Goal: Information Seeking & Learning: Learn about a topic

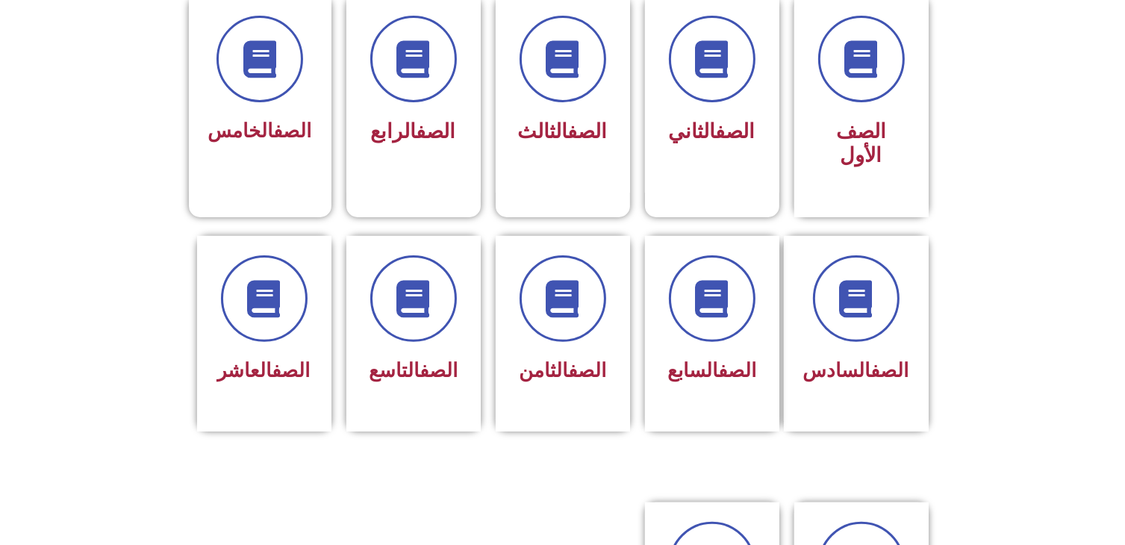
scroll to position [419, 0]
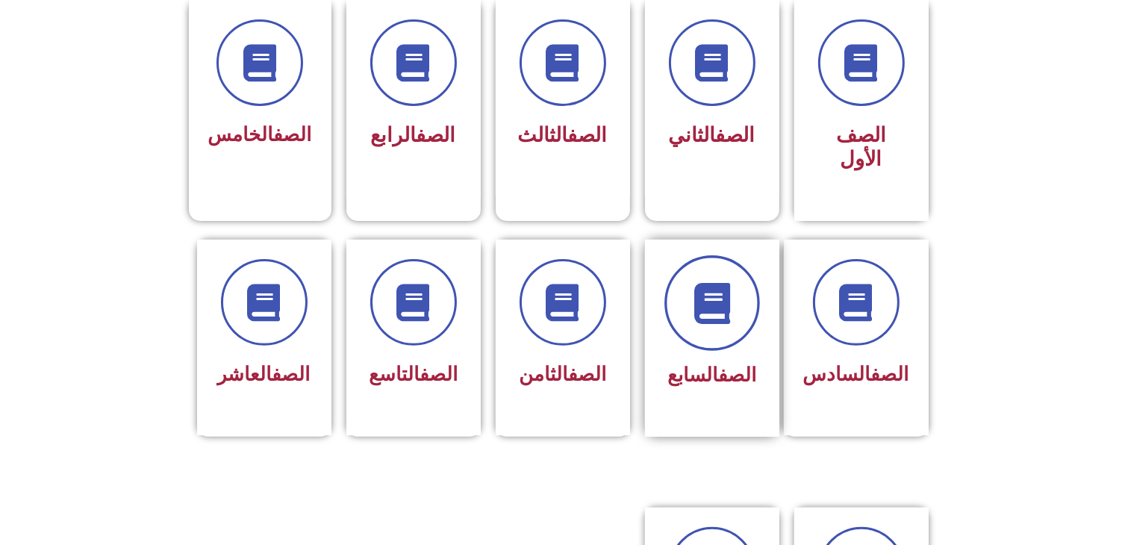
click at [720, 295] on icon at bounding box center [711, 302] width 41 height 41
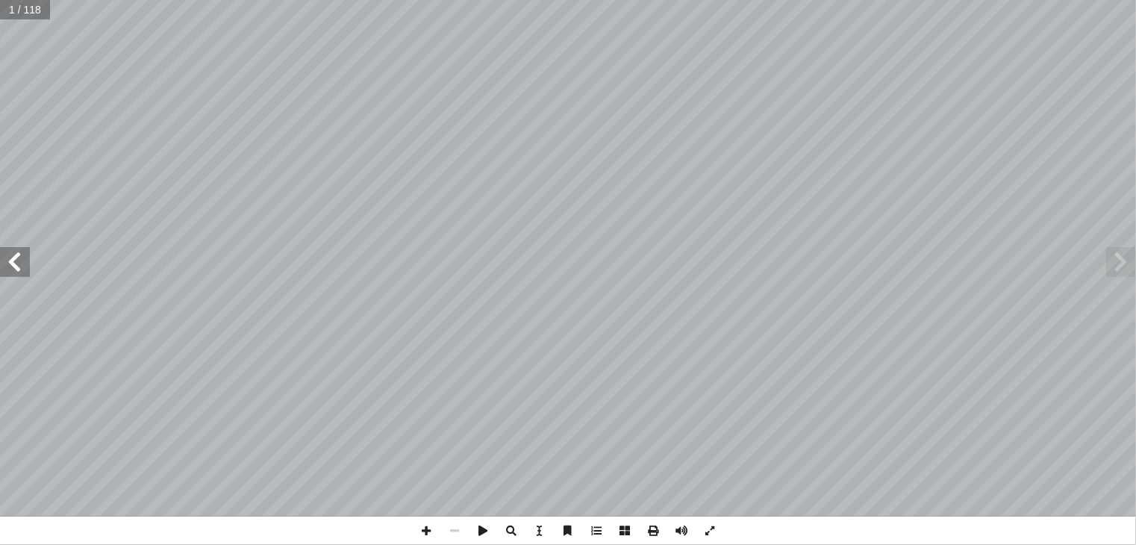
click at [25, 259] on span at bounding box center [15, 262] width 30 height 30
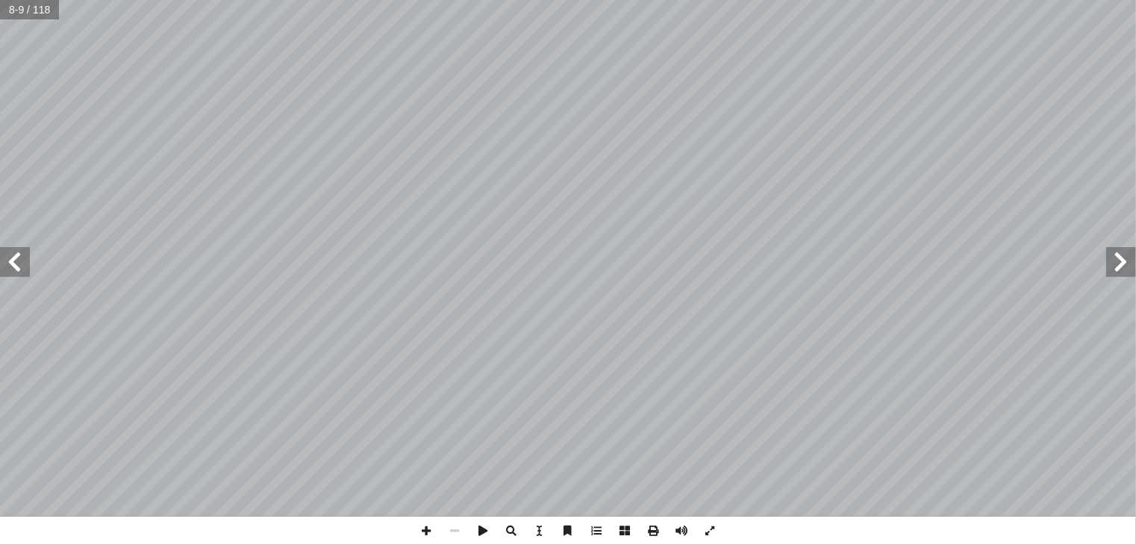
click at [25, 259] on span at bounding box center [15, 262] width 30 height 30
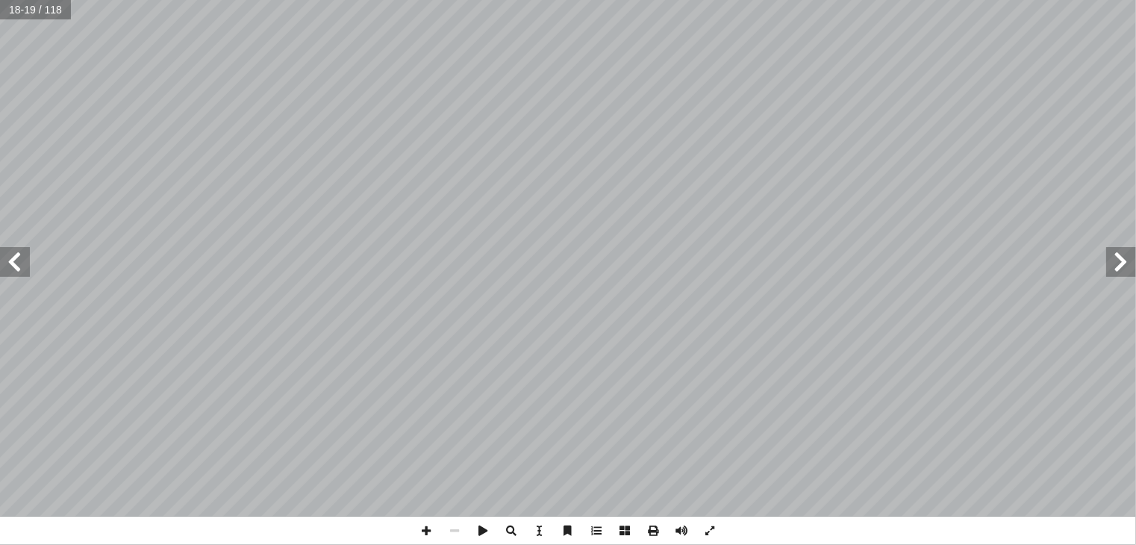
click at [25, 259] on span at bounding box center [15, 262] width 30 height 30
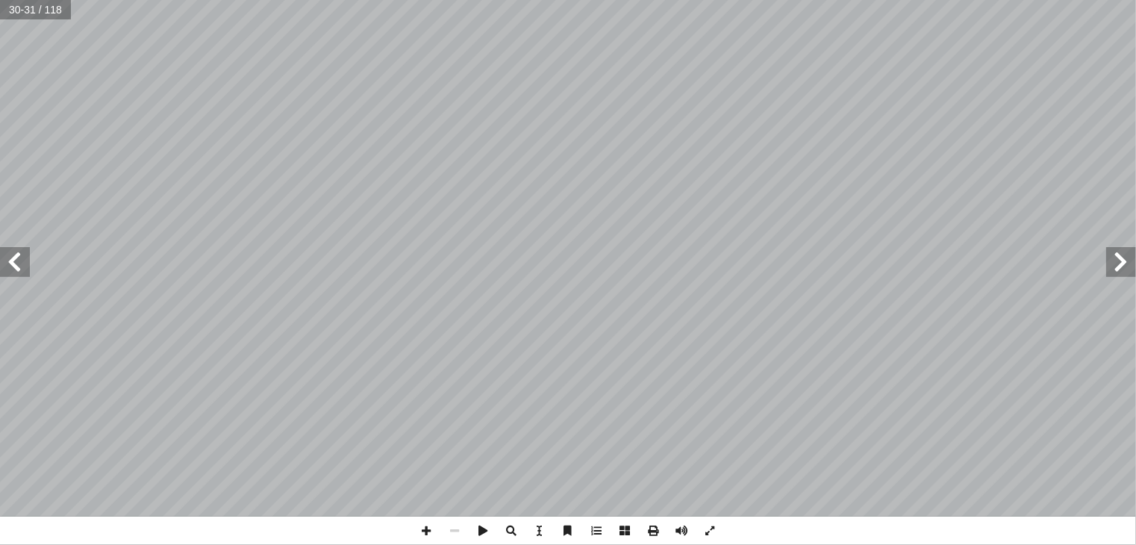
click at [20, 269] on span at bounding box center [15, 262] width 30 height 30
